Goal: Find specific page/section: Find specific page/section

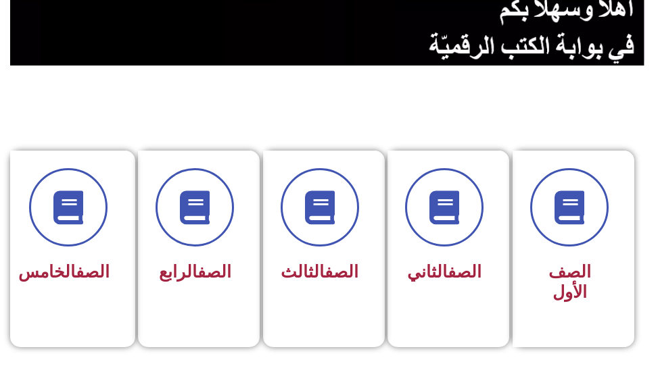
scroll to position [270, 0]
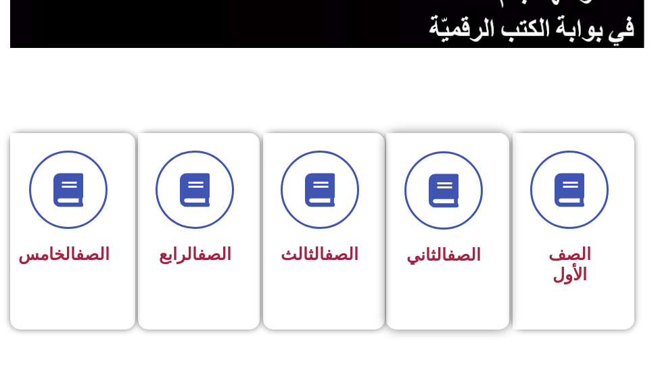
click at [469, 225] on div at bounding box center [443, 190] width 78 height 78
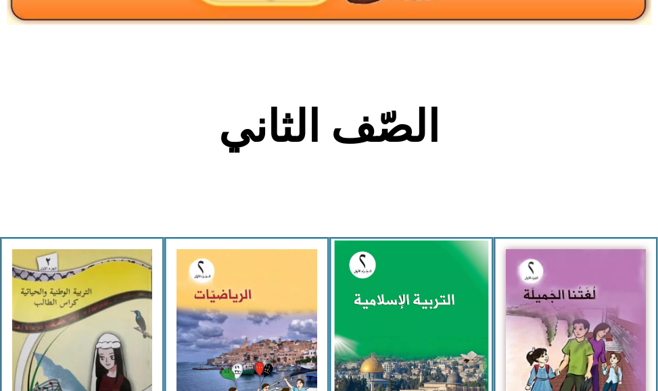
scroll to position [270, 0]
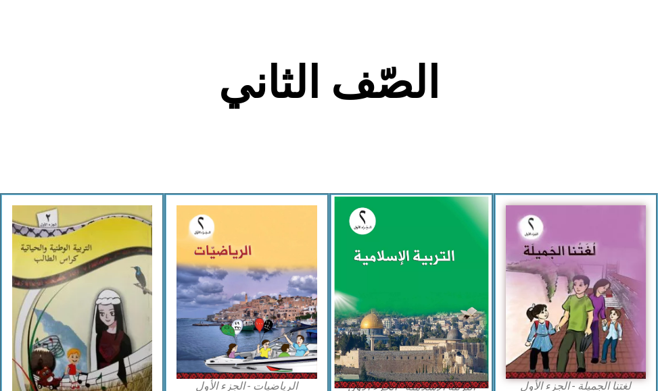
click at [443, 262] on img at bounding box center [411, 293] width 154 height 192
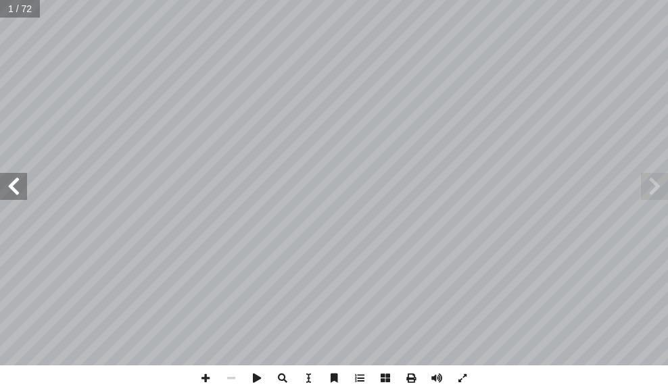
drag, startPoint x: 11, startPoint y: 195, endPoint x: 16, endPoint y: 188, distance: 8.5
click at [13, 193] on span at bounding box center [13, 186] width 27 height 27
click at [17, 184] on span at bounding box center [13, 186] width 27 height 27
click at [19, 188] on span at bounding box center [13, 186] width 27 height 27
